Goal: Task Accomplishment & Management: Use online tool/utility

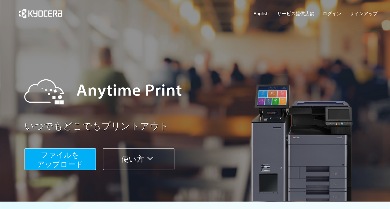
click at [61, 152] on span "ファイルを ​​アップロード" at bounding box center [60, 160] width 46 height 18
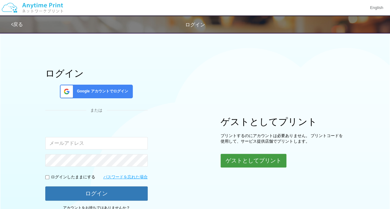
click at [231, 156] on button "ゲストとしてプリント" at bounding box center [254, 161] width 66 height 14
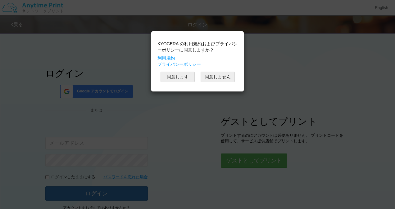
click at [182, 76] on button "同意します" at bounding box center [178, 77] width 34 height 11
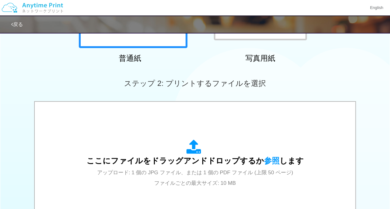
scroll to position [134, 0]
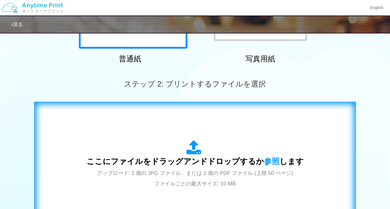
click at [250, 164] on span "ここにファイルをドラッグアンドドロップするか 参照 します" at bounding box center [195, 161] width 217 height 9
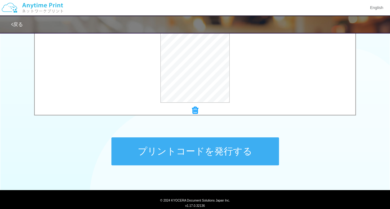
scroll to position [250, 0]
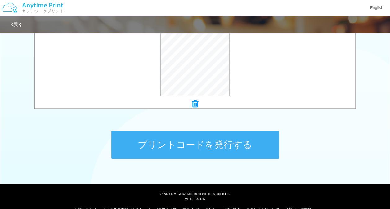
click at [250, 143] on button "プリントコードを発行する" at bounding box center [196, 145] width 168 height 28
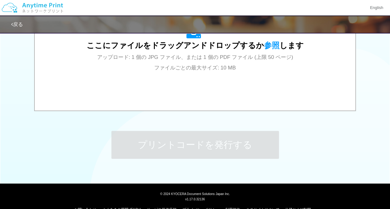
scroll to position [0, 0]
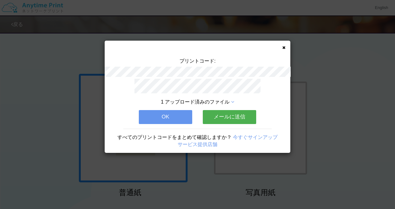
click at [175, 118] on button "OK" at bounding box center [165, 117] width 53 height 14
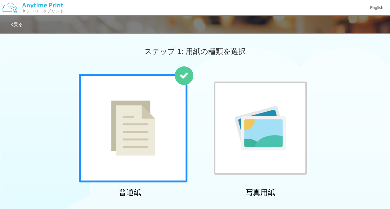
drag, startPoint x: 386, startPoint y: 103, endPoint x: 396, endPoint y: 80, distance: 25.2
click at [390, 80] on html "English 戻る ステップ 1: 用紙の種類を選択 普通紙 写真用紙" at bounding box center [195, 104] width 390 height 209
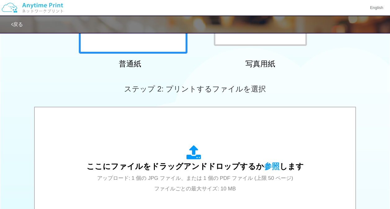
scroll to position [129, 0]
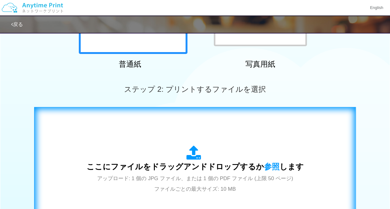
click at [231, 171] on span "ここにファイルをドラッグアンドドロップするか 参照 します" at bounding box center [195, 166] width 217 height 9
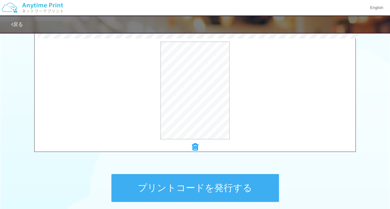
scroll to position [219, 0]
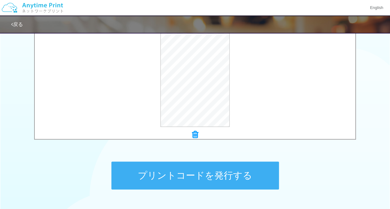
click at [259, 165] on button "プリントコードを発行する" at bounding box center [196, 176] width 168 height 28
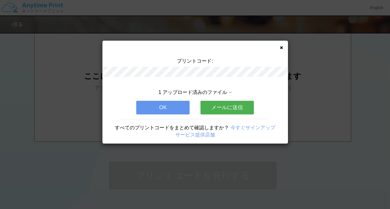
scroll to position [0, 0]
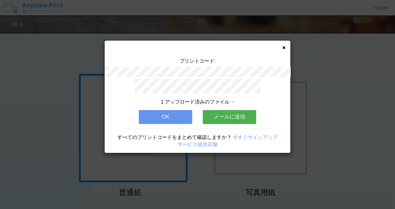
click at [163, 116] on button "OK" at bounding box center [165, 117] width 53 height 14
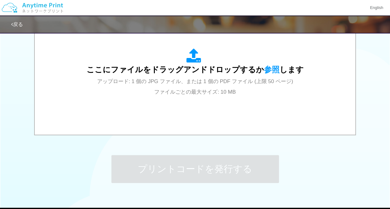
scroll to position [231, 0]
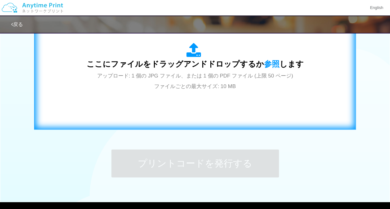
click at [245, 89] on div "ここにファイルをドラッグアンドドロップするか 参照 します アップロード: 1 個の JPG ファイル、または 1 個の PDF ファイル (上限 50 ペー…" at bounding box center [195, 67] width 217 height 48
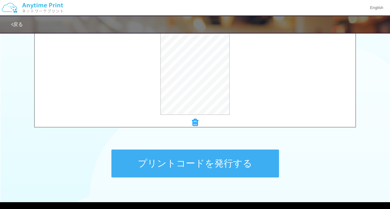
click at [181, 160] on button "プリントコードを発行する" at bounding box center [196, 164] width 168 height 28
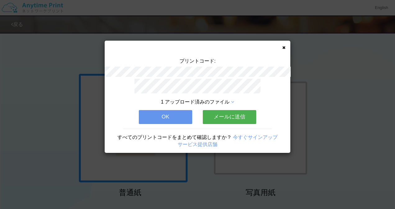
click at [158, 113] on button "OK" at bounding box center [165, 117] width 53 height 14
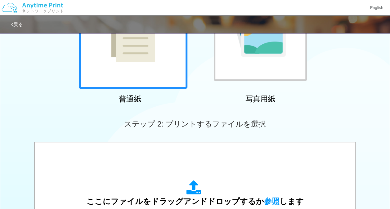
scroll to position [97, 0]
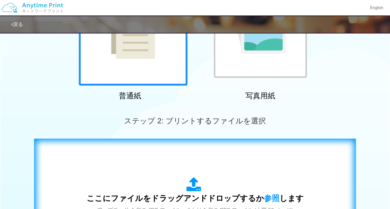
click at [245, 159] on div "ここにファイルをドラッグアンドドロップするか 参照 します アップロード: 1 個の JPG ファイル、または 1 個の PDF ファイル (上限 50 ペー…" at bounding box center [195, 201] width 309 height 112
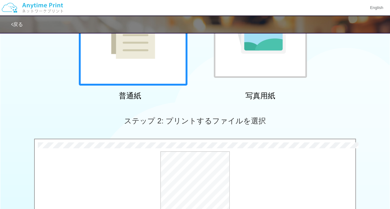
scroll to position [217, 0]
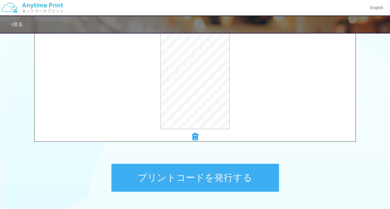
click at [229, 179] on button "プリントコードを発行する" at bounding box center [196, 178] width 168 height 28
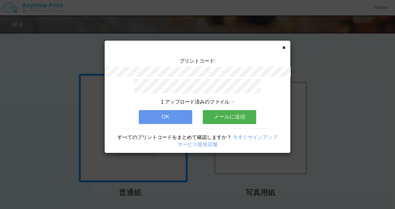
click at [173, 110] on button "OK" at bounding box center [165, 117] width 53 height 14
